Goal: Transaction & Acquisition: Purchase product/service

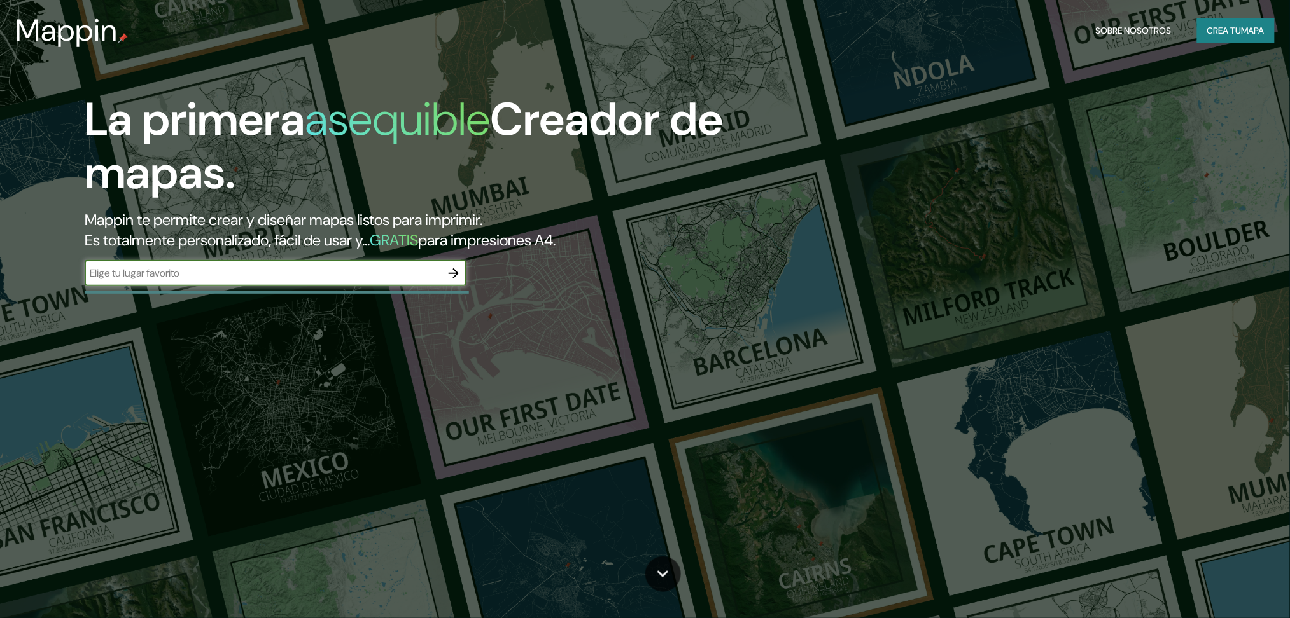
click at [244, 270] on input "text" at bounding box center [263, 273] width 356 height 15
type input "barracas"
click at [453, 274] on icon "button" at bounding box center [454, 273] width 10 height 10
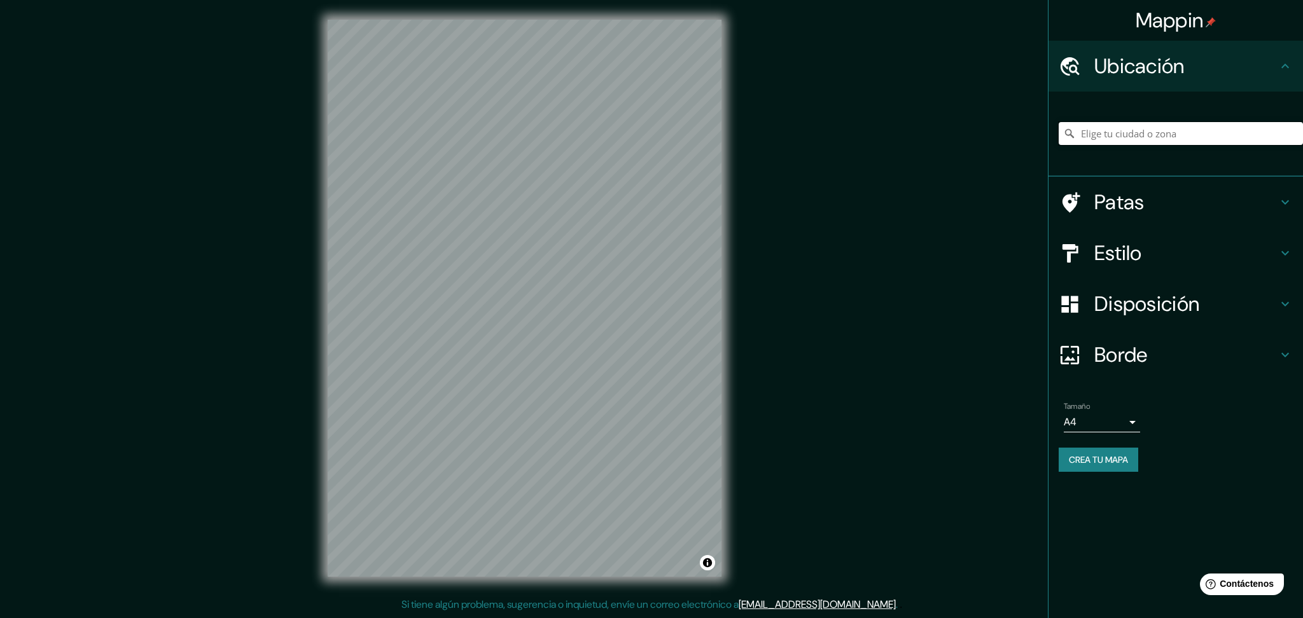
click at [1264, 134] on input "Elige tu ciudad o zona" at bounding box center [1181, 133] width 244 height 23
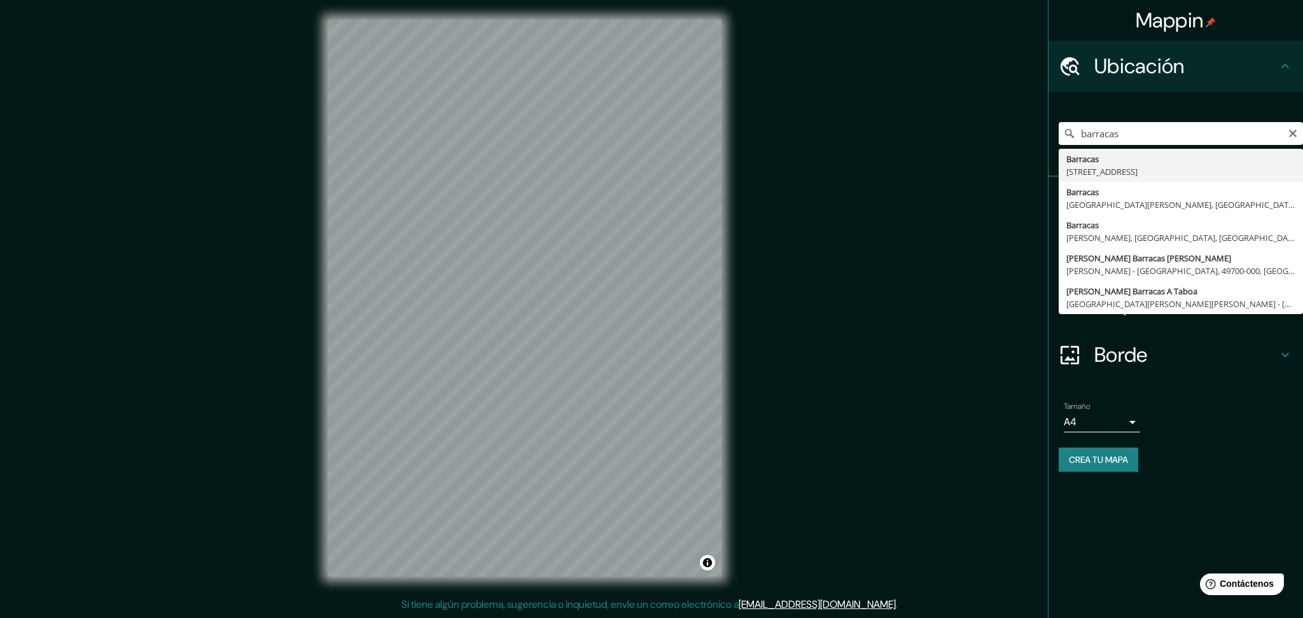
type input "[STREET_ADDRESS]"
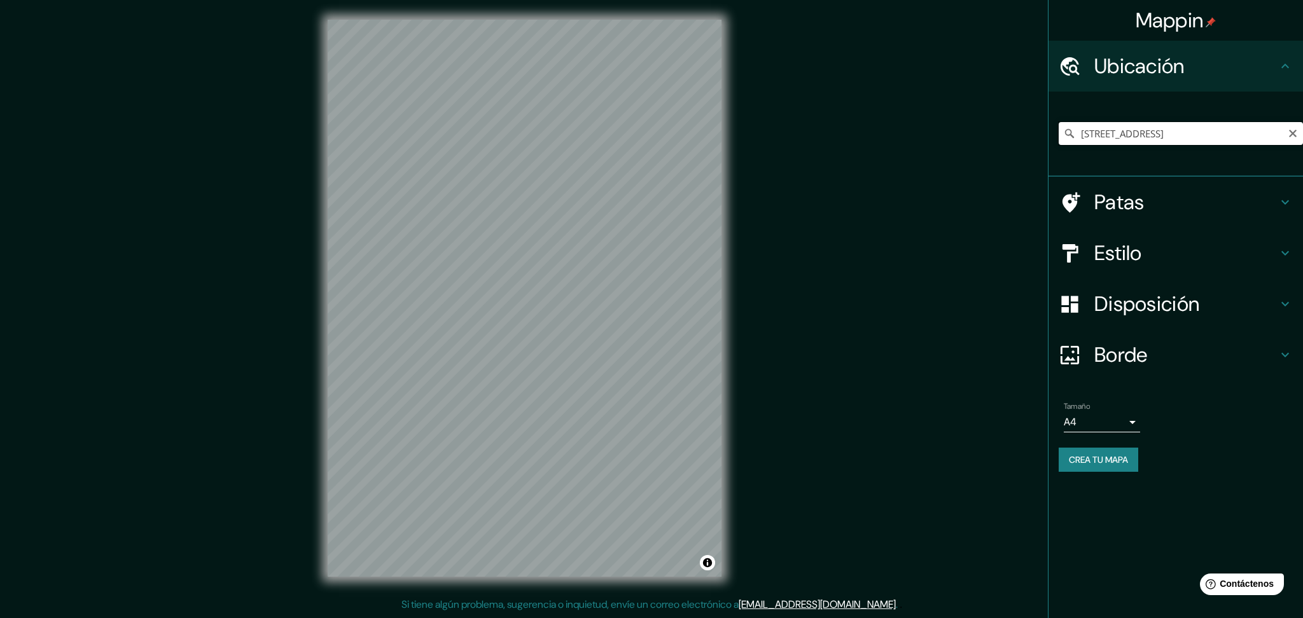
click at [1139, 130] on input "[STREET_ADDRESS]" at bounding box center [1181, 133] width 244 height 23
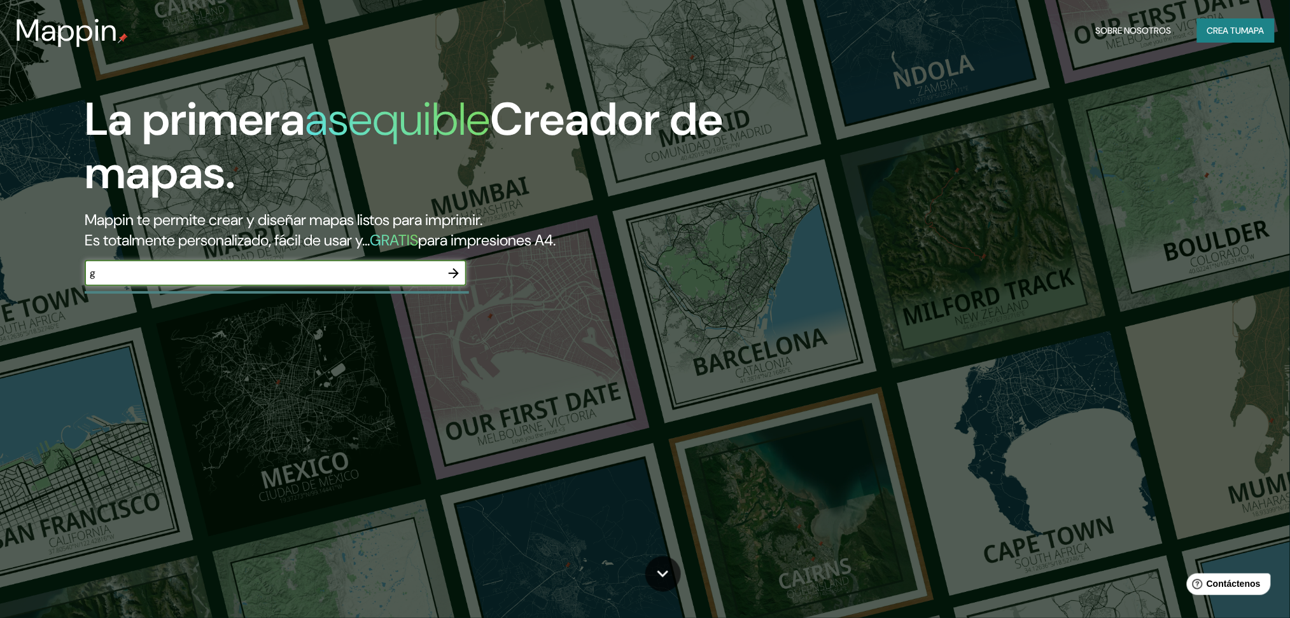
type input "g"
click at [456, 276] on icon "button" at bounding box center [453, 273] width 15 height 15
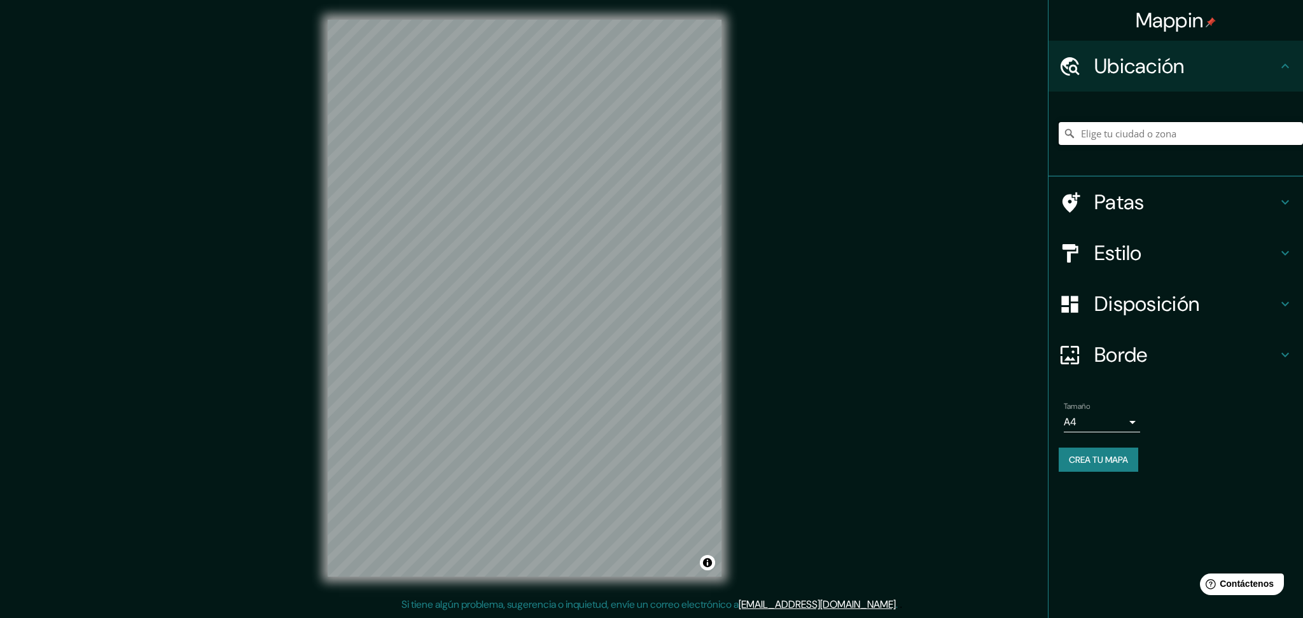
click at [1094, 141] on input "Elige tu ciudad o zona" at bounding box center [1181, 133] width 244 height 23
type input "[STREET_ADDRESS]"
click at [1284, 205] on icon at bounding box center [1285, 202] width 15 height 15
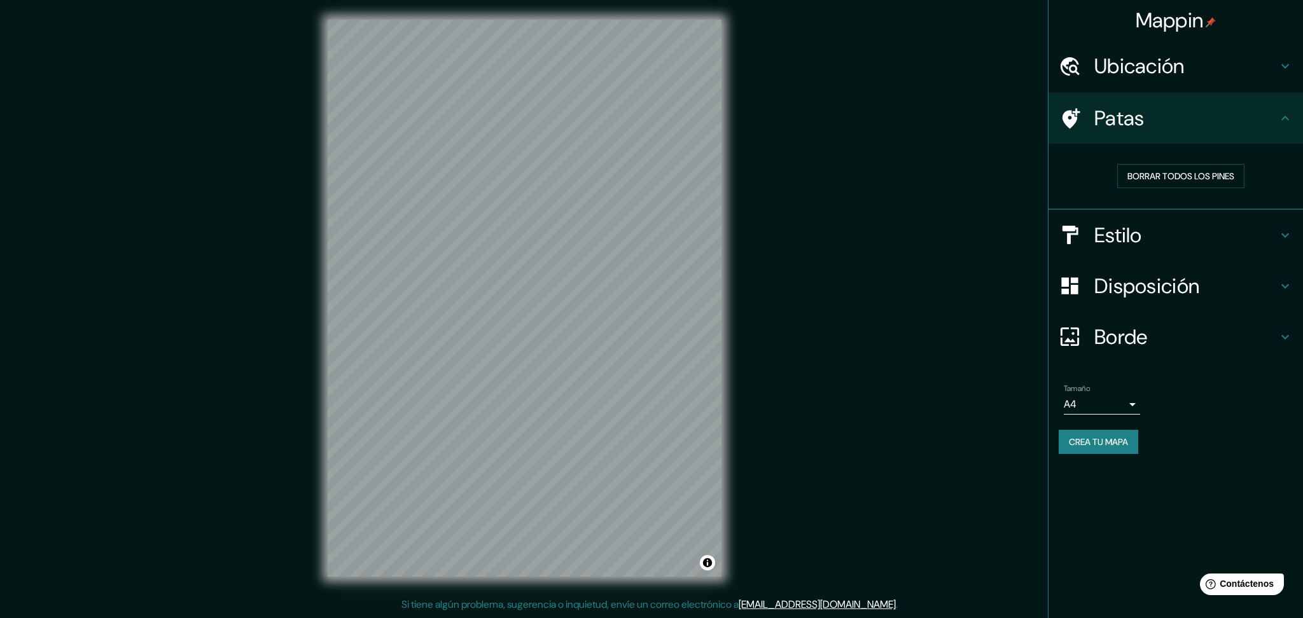
click at [1285, 111] on icon at bounding box center [1285, 118] width 15 height 15
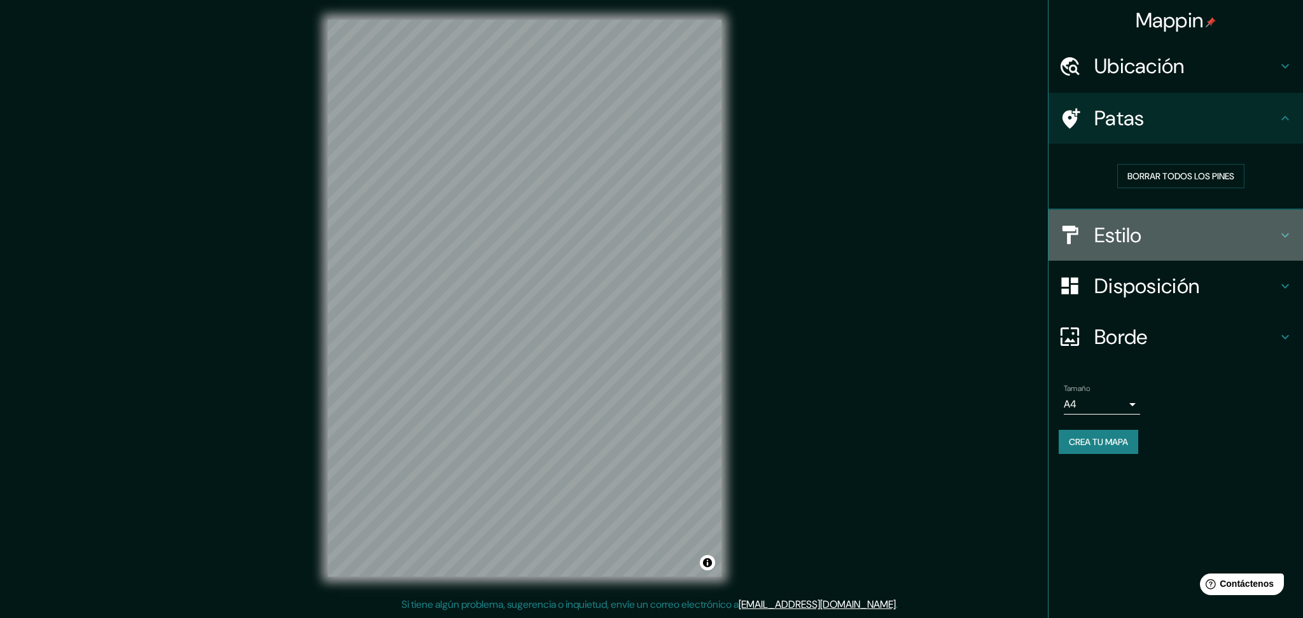
click at [1288, 233] on icon at bounding box center [1285, 235] width 8 height 4
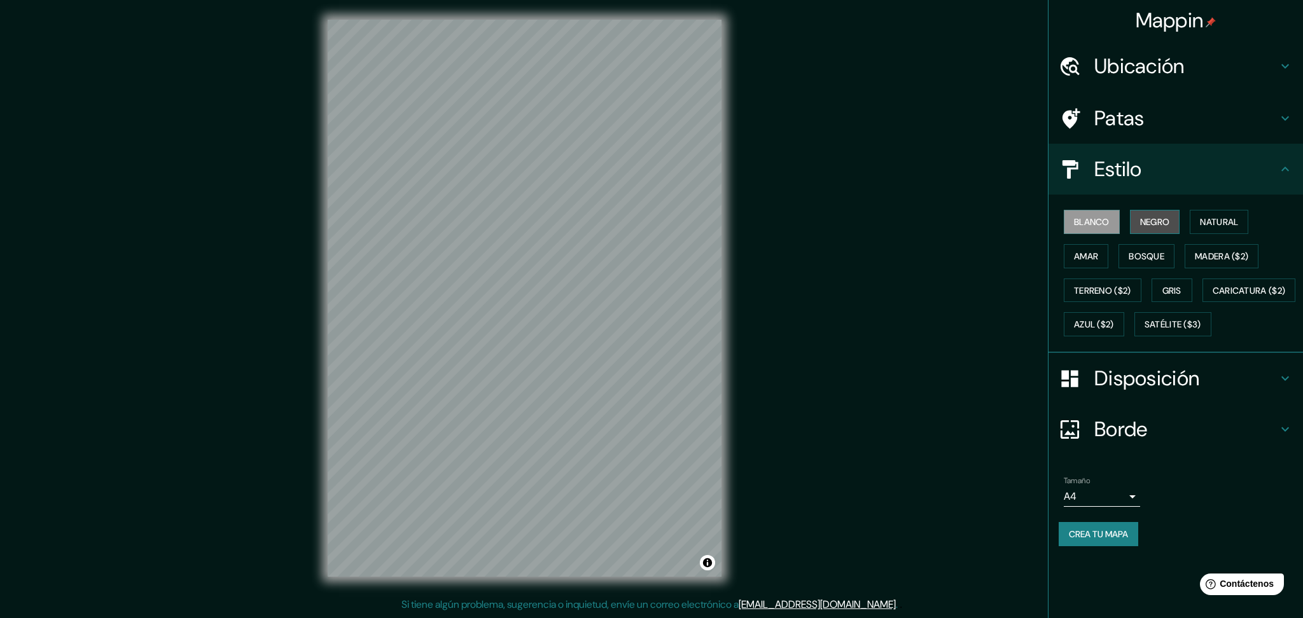
click at [1138, 226] on button "Negro" at bounding box center [1155, 222] width 50 height 24
click at [1108, 226] on font "Blanco" at bounding box center [1092, 221] width 36 height 11
click at [1147, 229] on button "Negro" at bounding box center [1155, 222] width 50 height 24
click at [1218, 224] on font "Natural" at bounding box center [1219, 221] width 38 height 11
click at [1170, 225] on font "Negro" at bounding box center [1155, 221] width 30 height 11
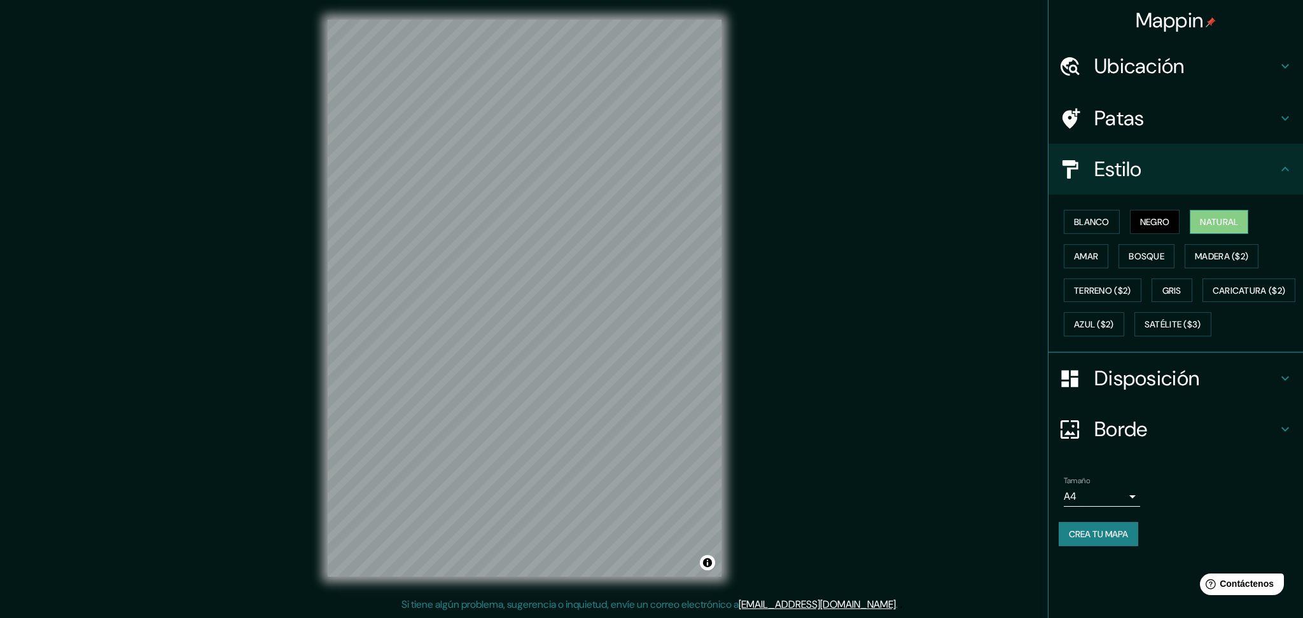
click at [1203, 230] on button "Natural" at bounding box center [1219, 222] width 59 height 24
click at [1113, 540] on font "Crea tu mapa" at bounding box center [1098, 534] width 59 height 11
click at [1288, 437] on icon at bounding box center [1285, 429] width 15 height 15
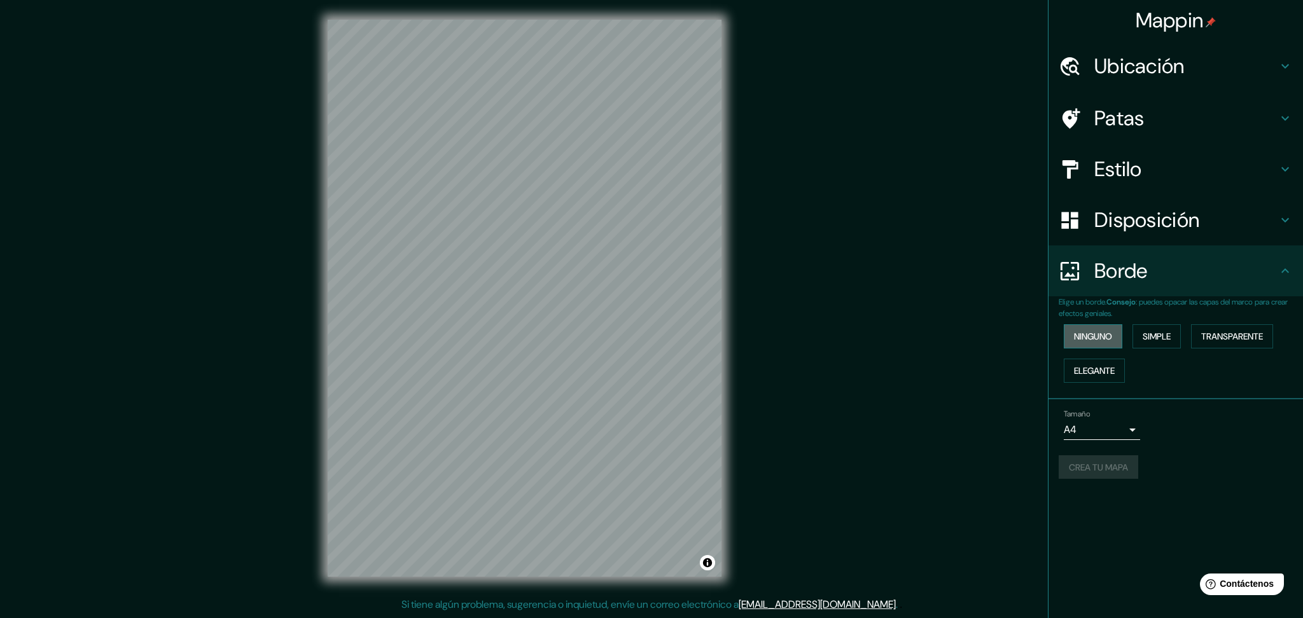
click at [1084, 338] on font "Ninguno" at bounding box center [1093, 336] width 38 height 11
click at [1090, 347] on div "Ninguno Simple Transparente Elegante" at bounding box center [1181, 353] width 244 height 69
click at [1093, 336] on font "Ninguno" at bounding box center [1093, 336] width 38 height 11
click at [1098, 466] on font "Crea tu mapa" at bounding box center [1098, 467] width 59 height 11
